Goal: Task Accomplishment & Management: Manage account settings

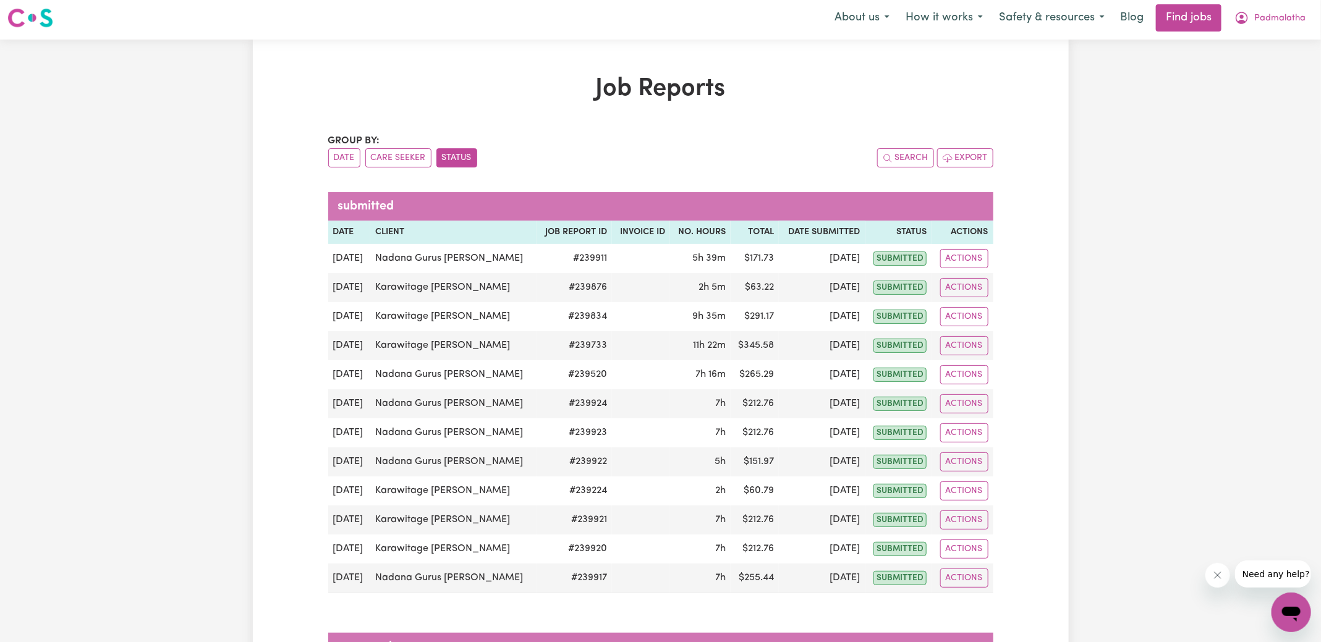
click at [1246, 17] on icon "My Account" at bounding box center [1242, 18] width 15 height 15
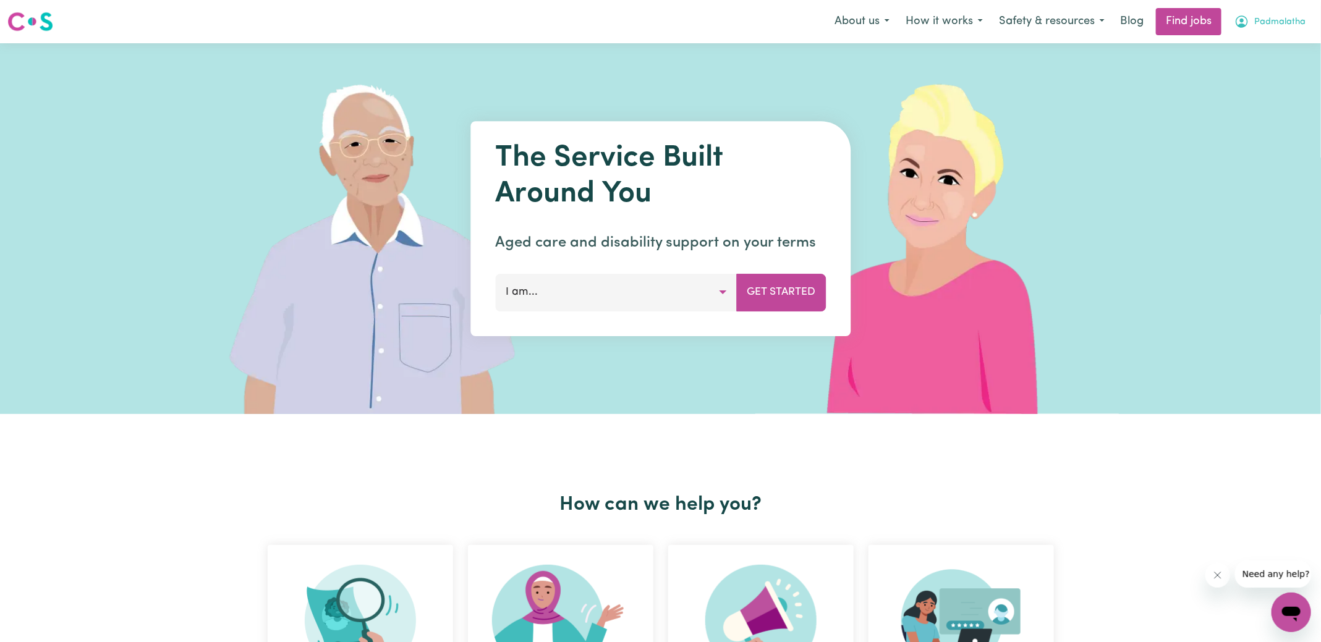
click at [1263, 19] on span "Padmalatha" at bounding box center [1279, 22] width 51 height 14
click at [1249, 95] on link "Logout" at bounding box center [1264, 94] width 98 height 23
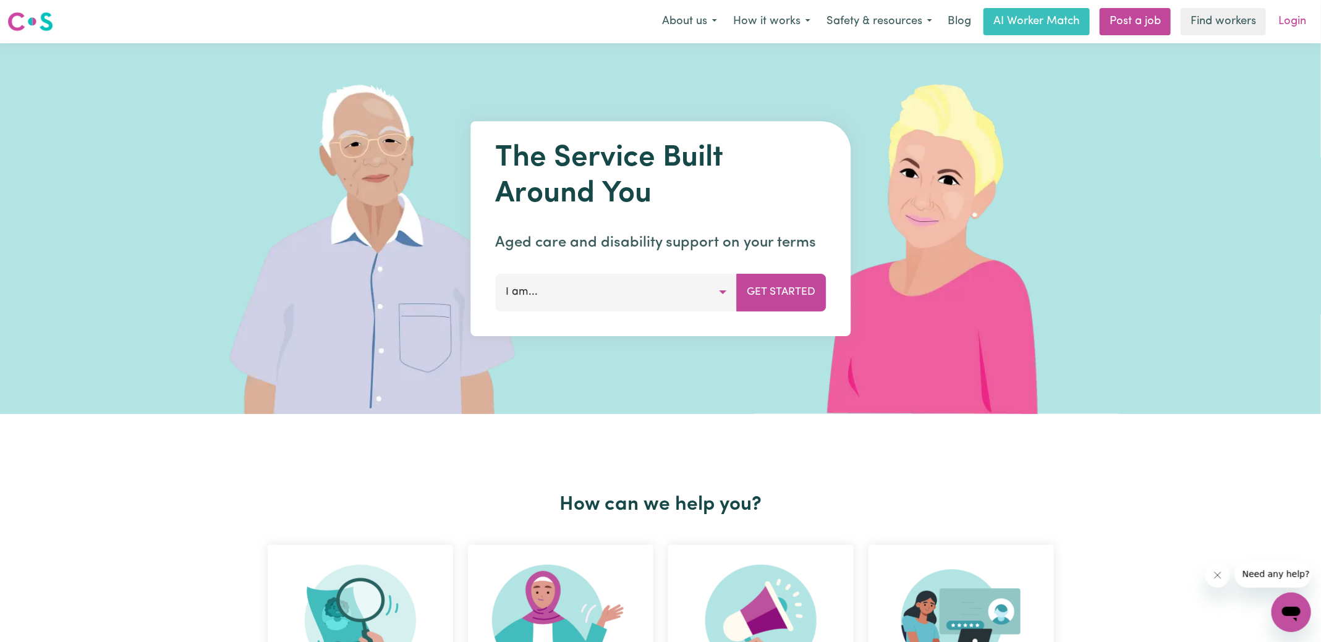
click at [1286, 28] on link "Login" at bounding box center [1292, 21] width 43 height 27
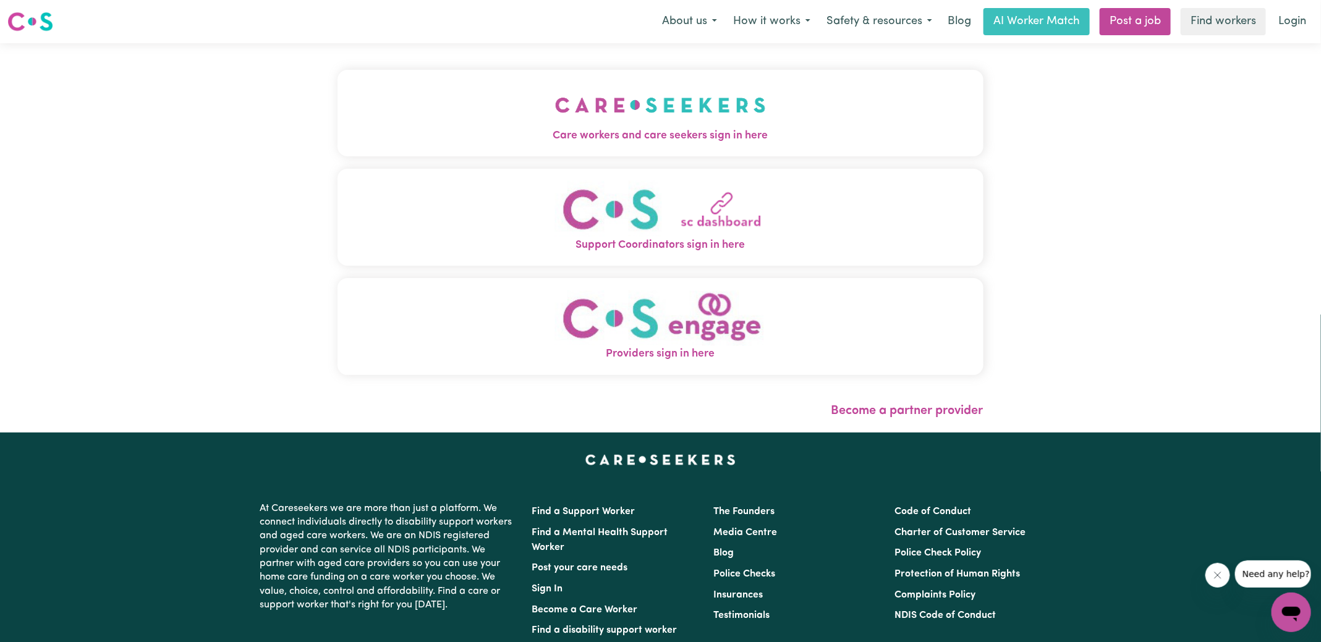
click at [606, 90] on img "Care workers and care seekers sign in here" at bounding box center [660, 105] width 211 height 46
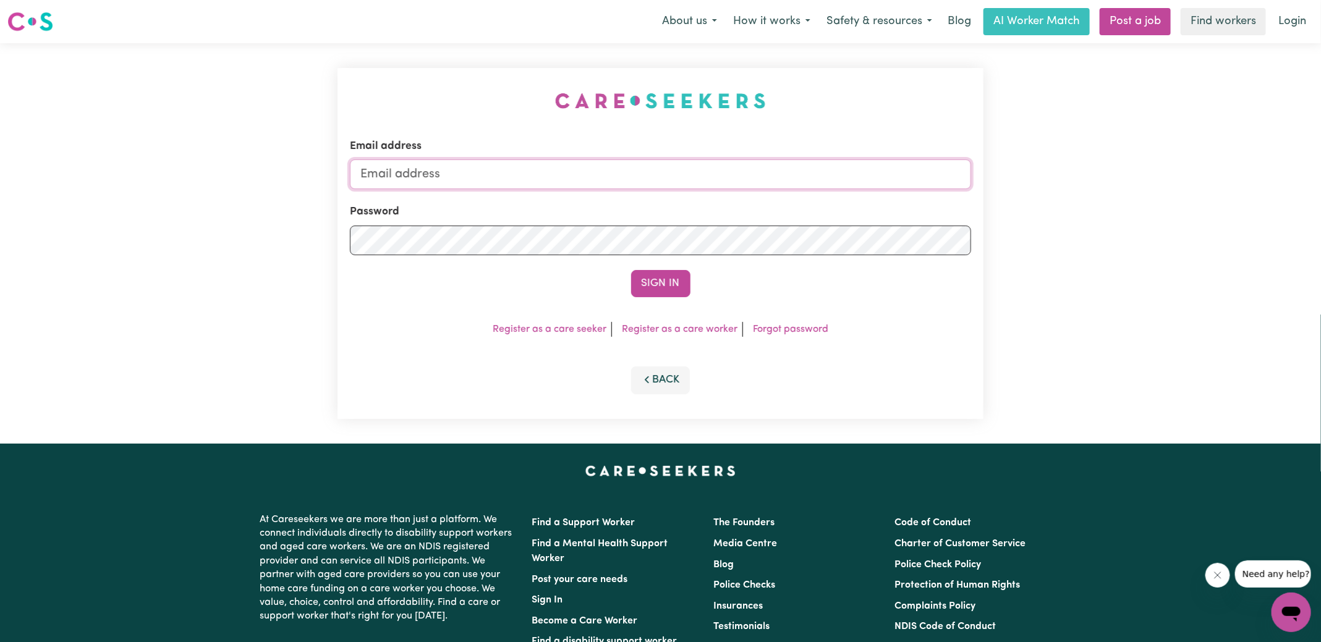
type input "[PERSON_NAME][EMAIL_ADDRESS][DOMAIN_NAME]"
click at [682, 272] on button "Sign In" at bounding box center [660, 283] width 59 height 27
